Goal: Information Seeking & Learning: Learn about a topic

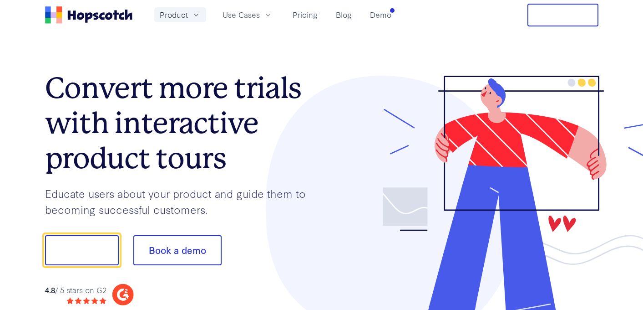
click at [181, 14] on span "Product" at bounding box center [174, 14] width 28 height 11
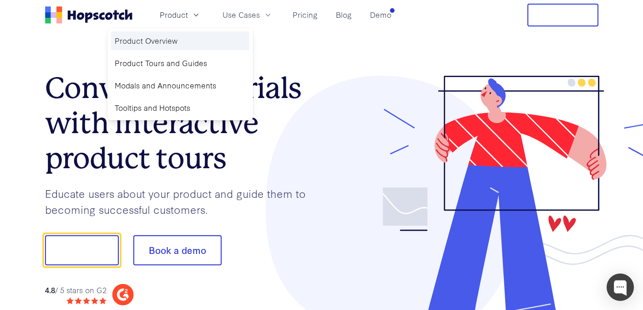
click at [161, 37] on link "Product Overview" at bounding box center [180, 40] width 138 height 19
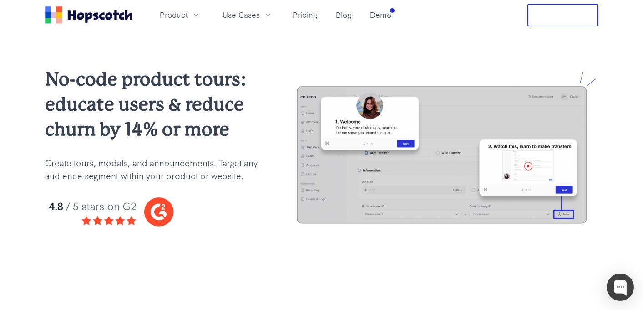
click at [107, 16] on icon "Home" at bounding box center [88, 14] width 87 height 17
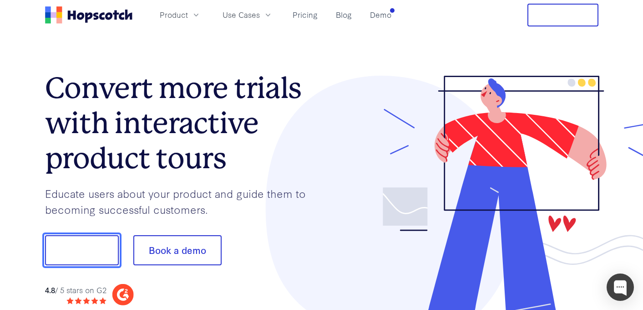
click at [86, 253] on button "Show me!" at bounding box center [82, 250] width 74 height 30
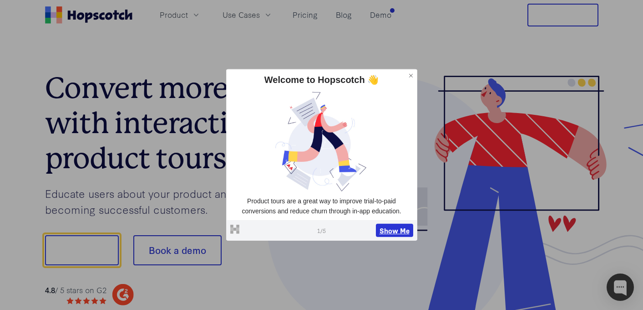
click at [389, 227] on button "Show Me" at bounding box center [394, 230] width 37 height 14
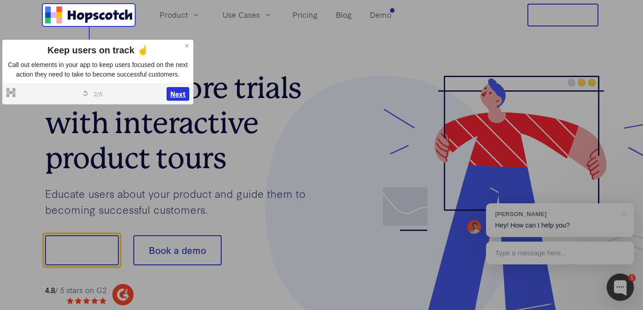
click at [169, 100] on button "Next" at bounding box center [178, 94] width 23 height 14
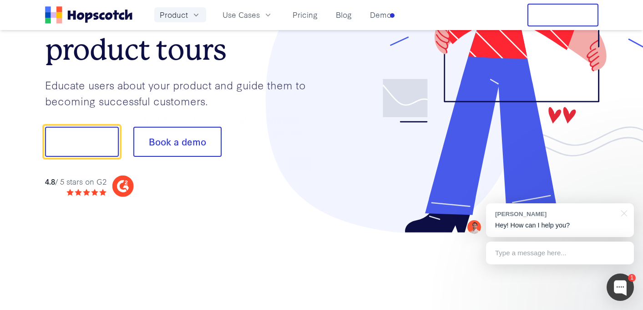
scroll to position [113, 0]
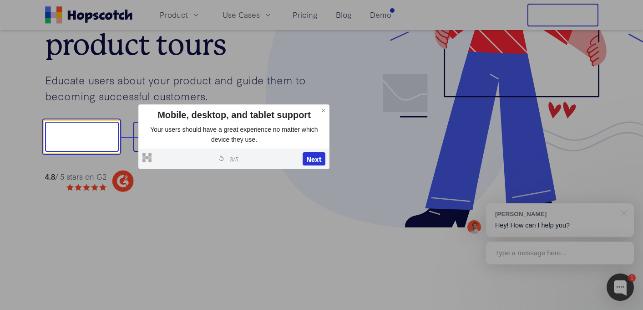
click at [325, 111] on icon at bounding box center [324, 110] width 6 height 6
